Goal: Navigation & Orientation: Find specific page/section

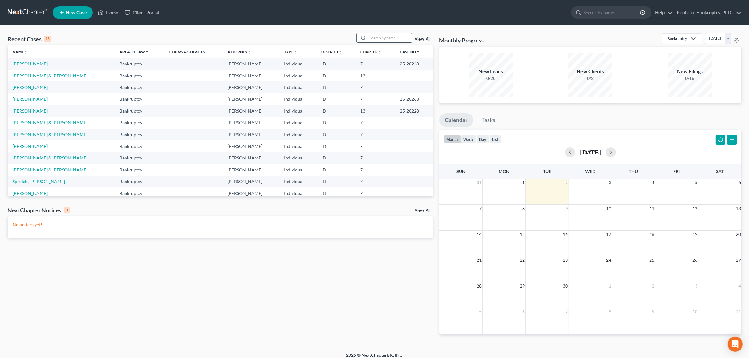
click at [381, 37] on input "search" at bounding box center [390, 37] width 44 height 9
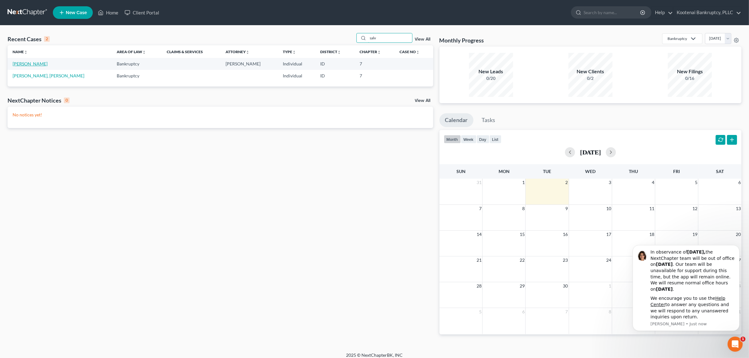
type input "salv"
click at [33, 61] on link "[PERSON_NAME]" at bounding box center [30, 63] width 35 height 5
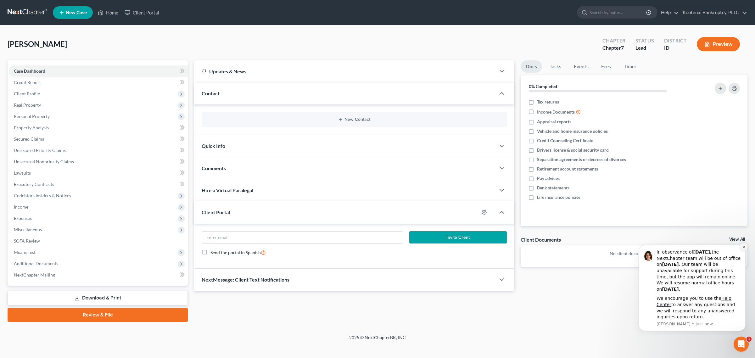
click at [742, 246] on icon "Dismiss notification" at bounding box center [743, 246] width 3 height 3
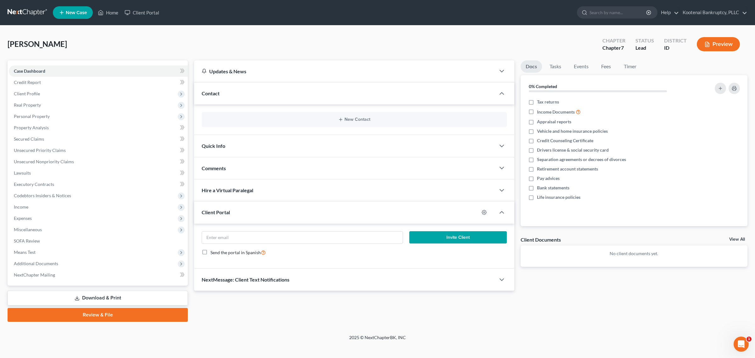
click at [735, 238] on link "View All" at bounding box center [737, 239] width 16 height 4
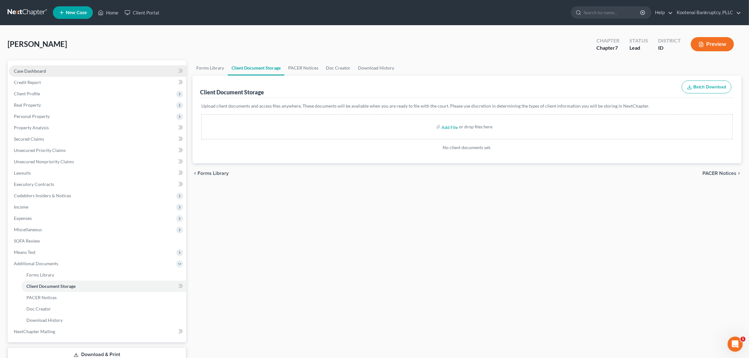
click at [60, 69] on link "Case Dashboard" at bounding box center [97, 70] width 177 height 11
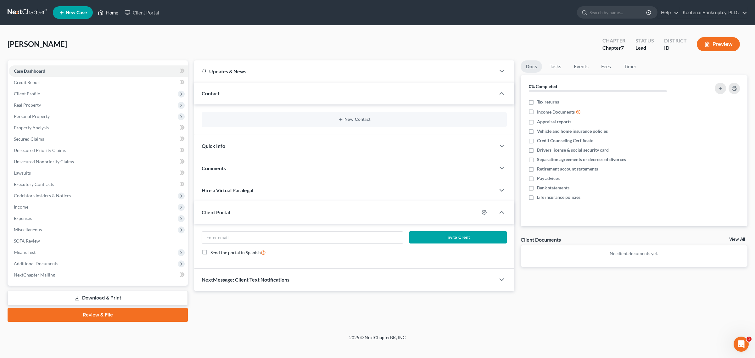
click at [105, 14] on link "Home" at bounding box center [108, 12] width 27 height 11
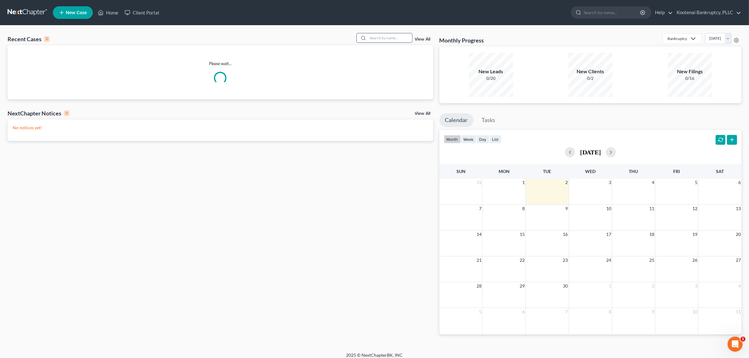
click at [380, 37] on input "search" at bounding box center [390, 37] width 44 height 9
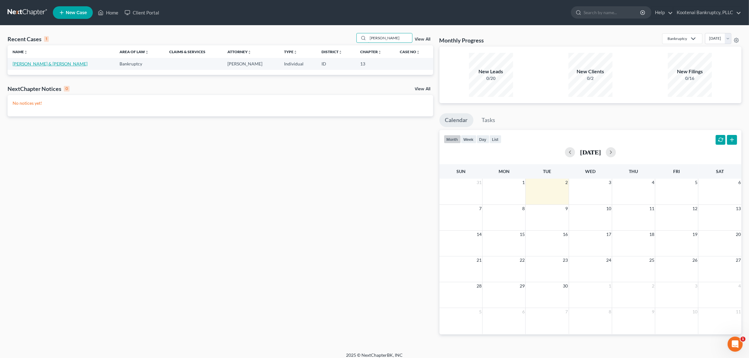
type input "[PERSON_NAME]"
click at [49, 64] on link "[PERSON_NAME] & [PERSON_NAME]" at bounding box center [50, 63] width 75 height 5
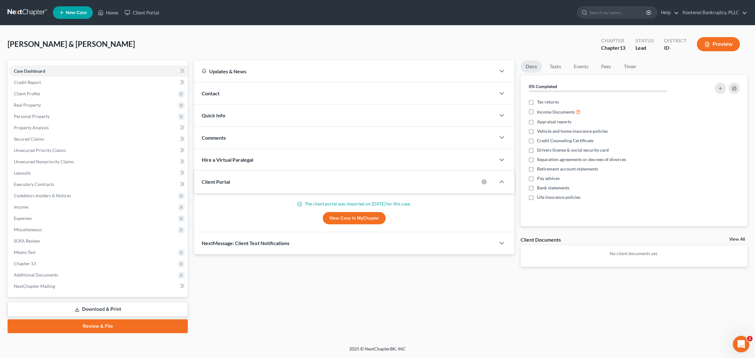
click at [739, 342] on icon "Open Intercom Messenger" at bounding box center [740, 343] width 10 height 10
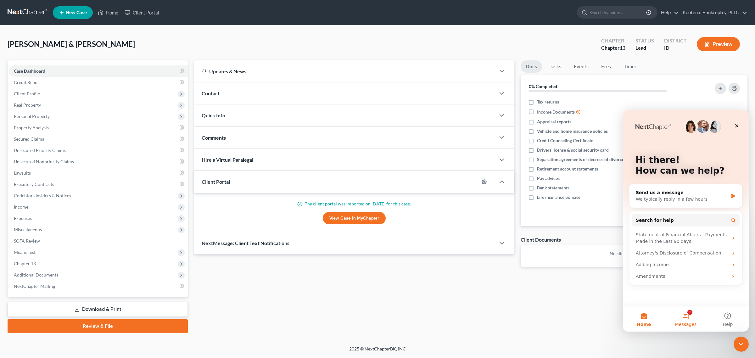
click at [686, 317] on button "1 Messages" at bounding box center [685, 318] width 42 height 25
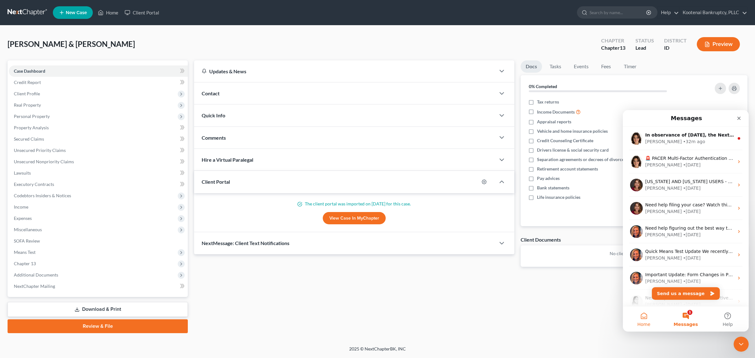
click at [642, 324] on span "Home" at bounding box center [643, 324] width 13 height 4
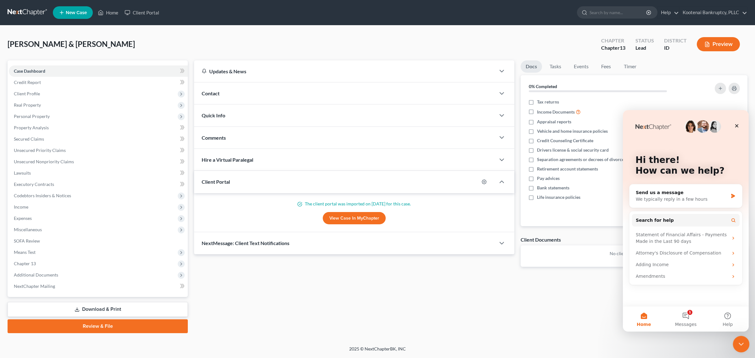
click at [736, 345] on icon "Close Intercom Messenger" at bounding box center [740, 343] width 8 height 8
